Goal: Task Accomplishment & Management: Use online tool/utility

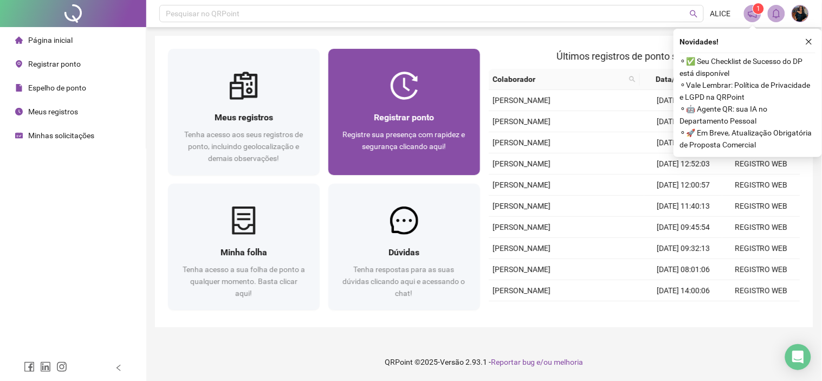
click at [453, 107] on div "Registrar ponto Registre sua presença com rapidez e segurança clicando aqui!" at bounding box center [404, 137] width 152 height 75
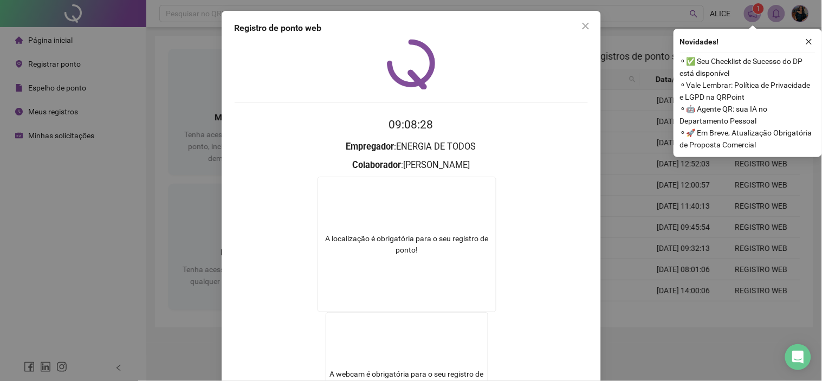
drag, startPoint x: 160, startPoint y: 116, endPoint x: 402, endPoint y: 136, distance: 242.9
click at [160, 117] on div "Registro de ponto web 09:08:28 Empregador : ENERGIA DE TODOS Colaborador : [PER…" at bounding box center [411, 190] width 822 height 381
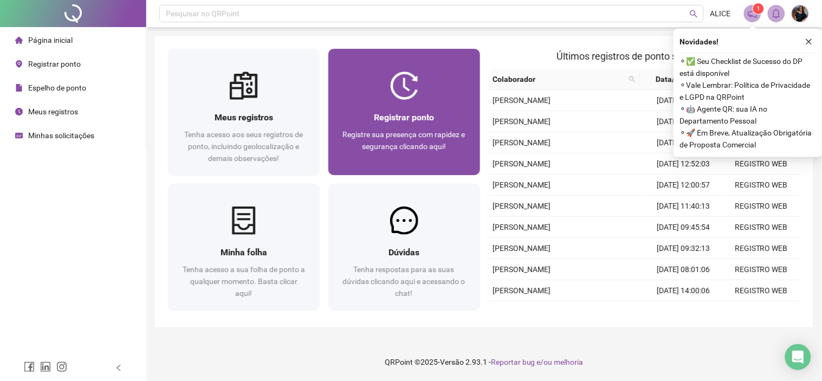
click at [420, 136] on span "Registre sua presença com rapidez e segurança clicando aqui!" at bounding box center [404, 140] width 122 height 21
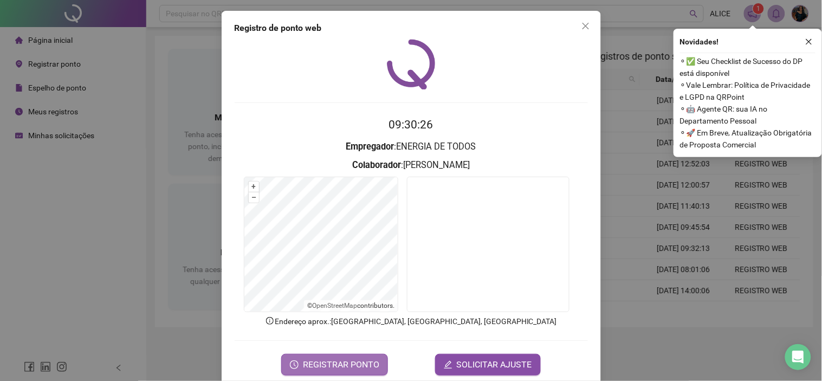
click at [317, 362] on span "REGISTRAR PONTO" at bounding box center [341, 364] width 76 height 13
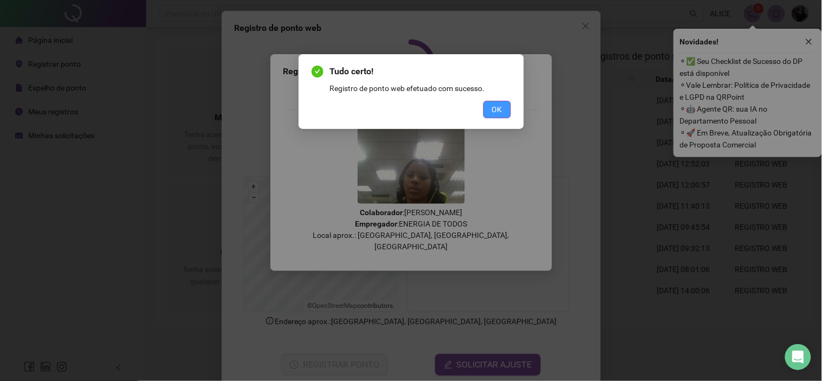
click at [497, 110] on span "OK" at bounding box center [497, 109] width 10 height 12
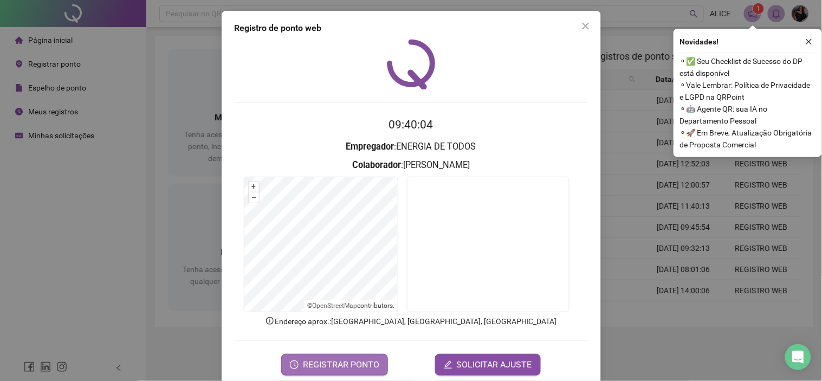
click at [323, 360] on span "REGISTRAR PONTO" at bounding box center [341, 364] width 76 height 13
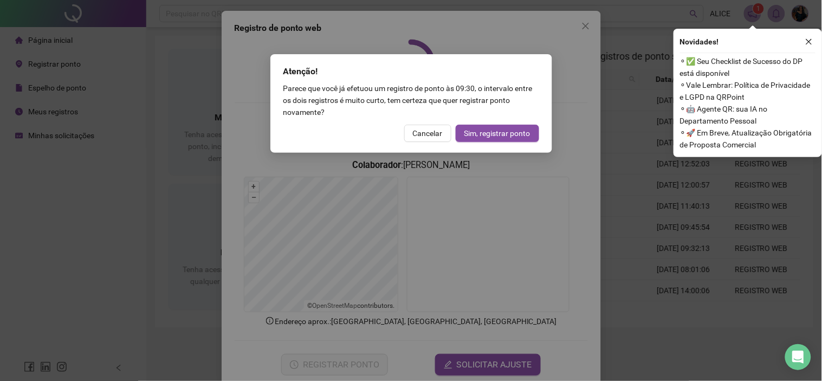
click at [479, 139] on button "Sim, registrar ponto" at bounding box center [496, 133] width 83 height 17
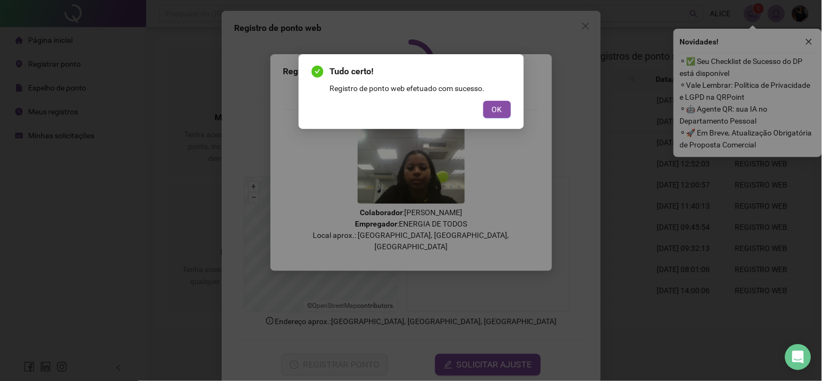
click at [532, 145] on div "Tudo certo! Registro de ponto web efetuado com sucesso. OK" at bounding box center [411, 190] width 822 height 381
click at [503, 110] on button "OK" at bounding box center [497, 109] width 28 height 17
